Goal: Check status: Check status

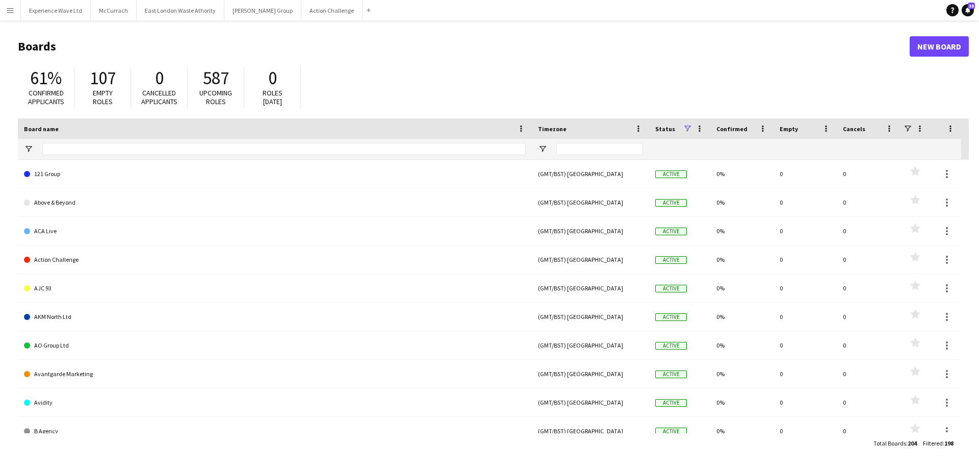
click at [7, 9] on app-icon "Menu" at bounding box center [10, 10] width 8 height 8
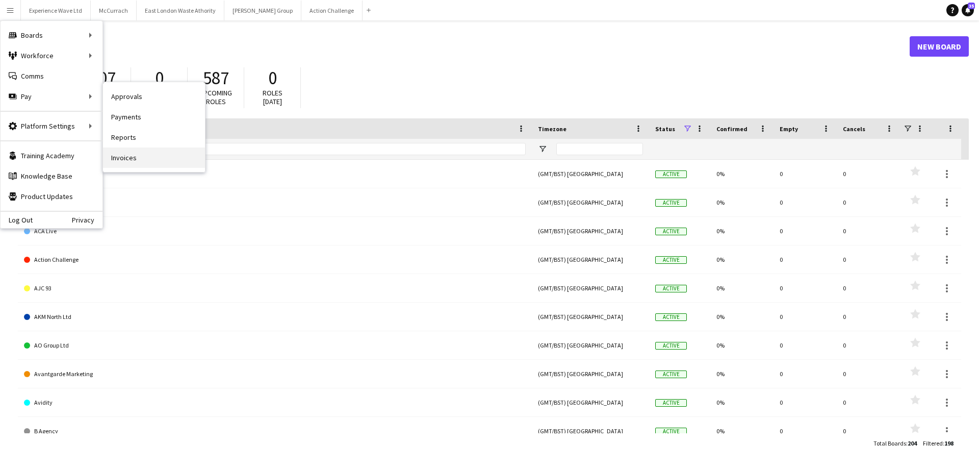
click at [141, 157] on link "Invoices" at bounding box center [154, 157] width 102 height 20
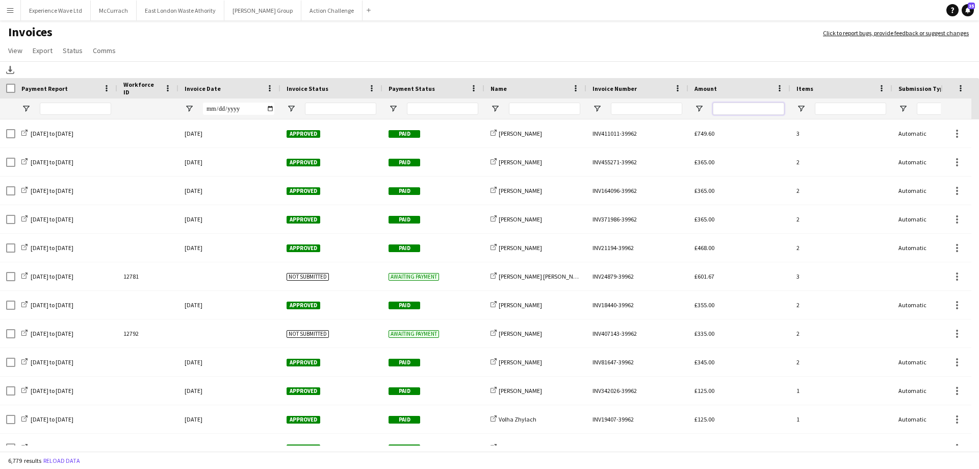
click at [735, 108] on input "Amount Filter Input" at bounding box center [748, 108] width 71 height 12
click at [536, 110] on input "Name Filter Input" at bounding box center [544, 108] width 71 height 12
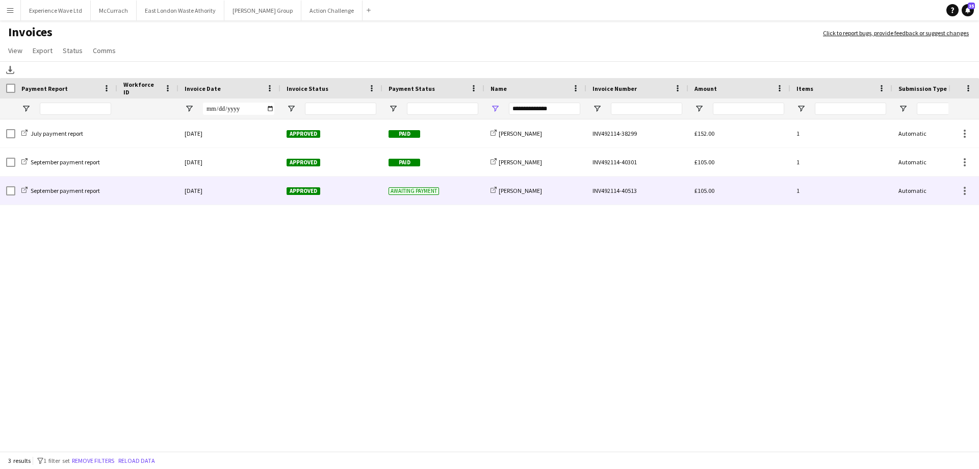
click at [222, 191] on div "[DATE]" at bounding box center [229, 190] width 102 height 28
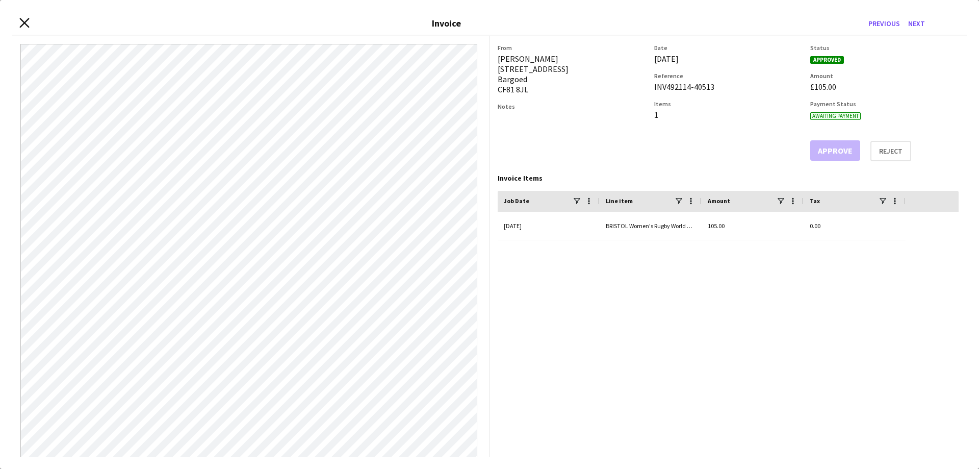
click at [22, 21] on icon at bounding box center [24, 23] width 10 height 10
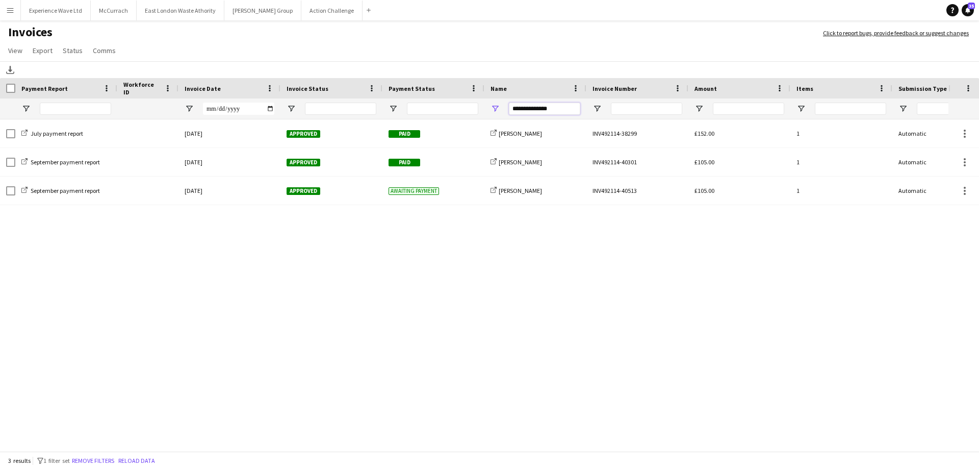
drag, startPoint x: 560, startPoint y: 110, endPoint x: 479, endPoint y: 110, distance: 81.6
click at [479, 110] on div at bounding box center [497, 108] width 994 height 20
click at [559, 109] on input "**********" at bounding box center [544, 108] width 71 height 12
type input "*"
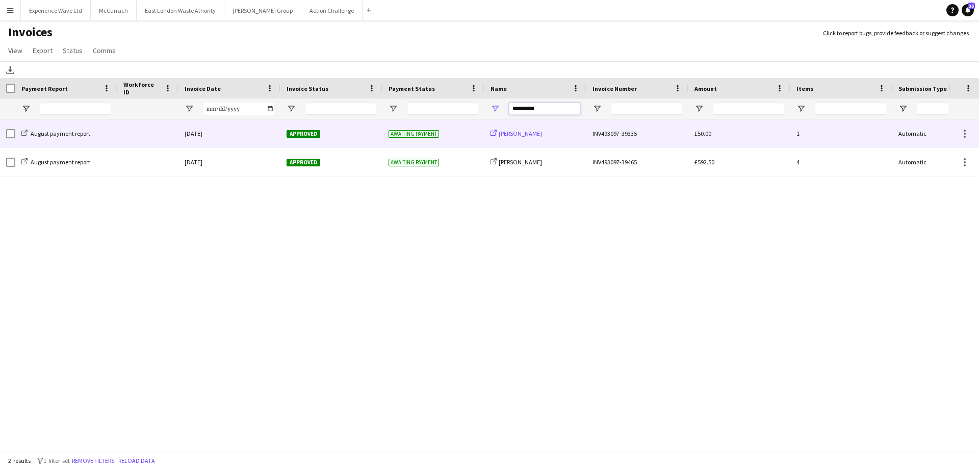
type input "*********"
click at [536, 134] on span "[PERSON_NAME]" at bounding box center [520, 134] width 43 height 8
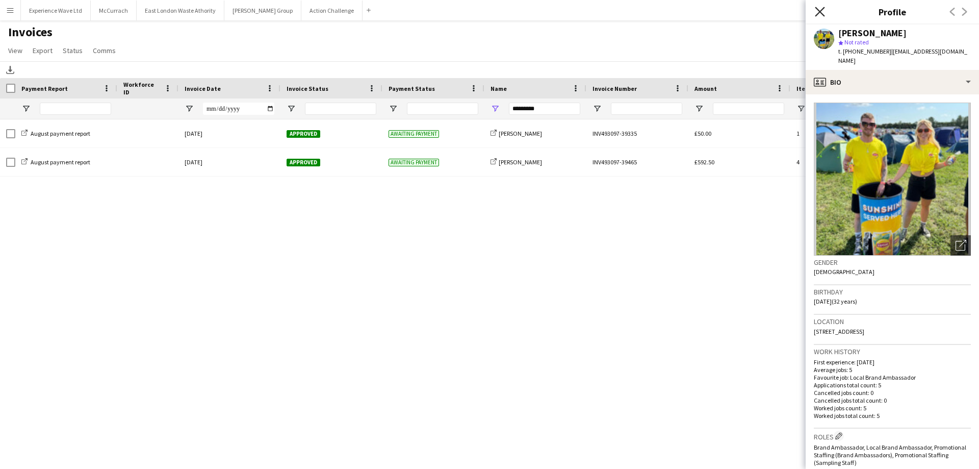
click at [822, 8] on icon "Close pop-in" at bounding box center [820, 12] width 10 height 10
